Goal: Task Accomplishment & Management: Manage account settings

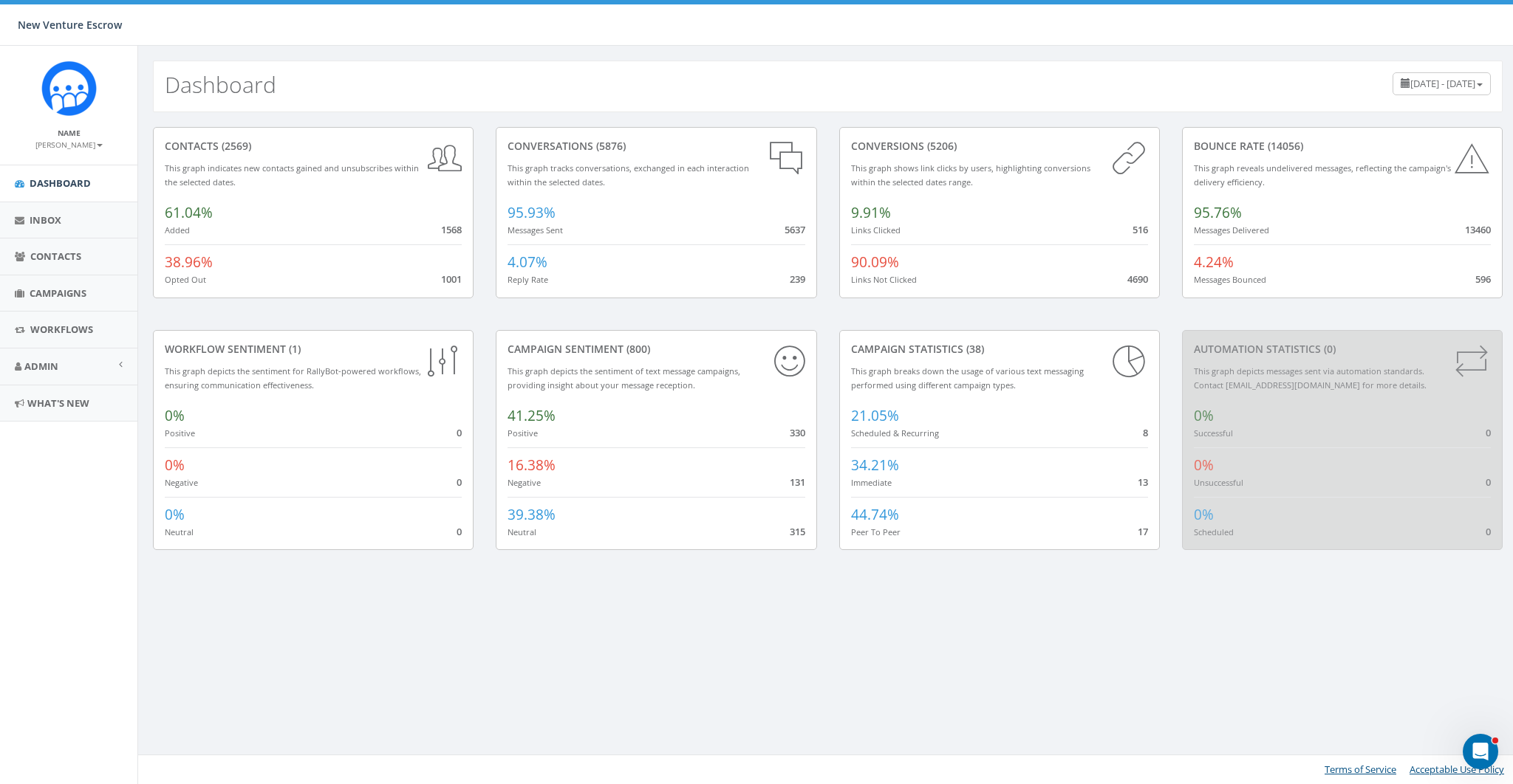
click at [87, 147] on small "[PERSON_NAME]" at bounding box center [69, 144] width 67 height 10
click at [80, 192] on link "Sign Out" at bounding box center [73, 186] width 117 height 19
